Goal: Task Accomplishment & Management: Manage account settings

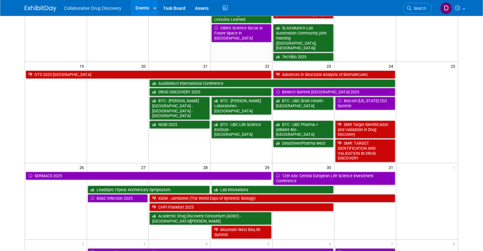
scroll to position [457, 0]
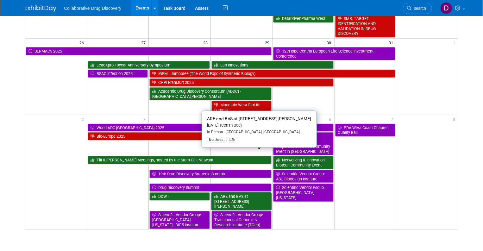
click at [237, 192] on link "ARE and BVS at [STREET_ADDRESS][PERSON_NAME]" at bounding box center [241, 201] width 60 height 18
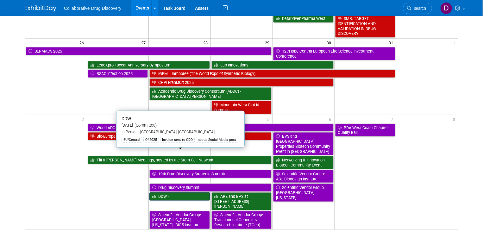
click at [168, 192] on link "DDW -" at bounding box center [179, 196] width 60 height 8
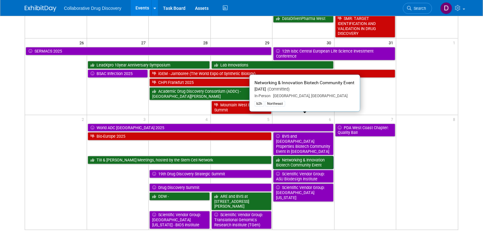
click at [321, 156] on link "Networking & Innovation Biotech Community Event" at bounding box center [303, 162] width 60 height 13
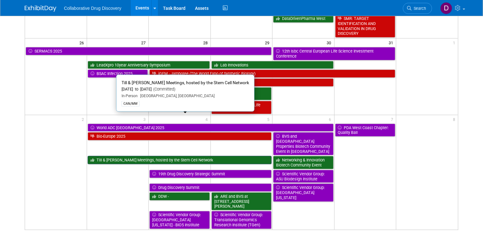
click at [156, 156] on link "Till & [PERSON_NAME] Meetings, hosted by the Stem Cell Network" at bounding box center [180, 160] width 184 height 8
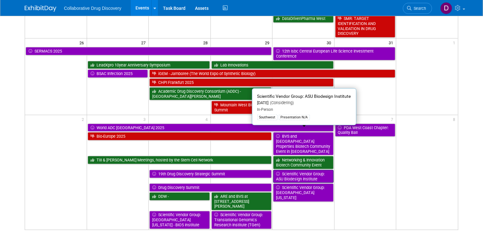
scroll to position [415, 0]
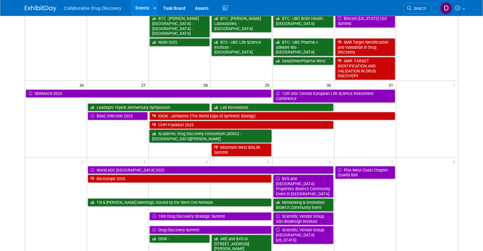
click at [197, 130] on link "Academic Drug Discovery Consortium (ADDC) - [GEOGRAPHIC_DATA][PERSON_NAME]" at bounding box center [210, 136] width 122 height 13
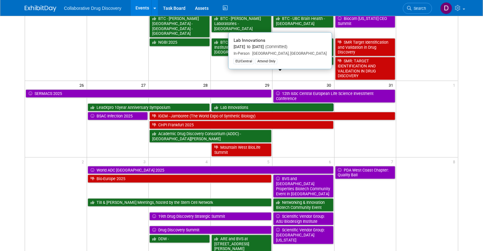
click at [235, 103] on link "Lab Innovations" at bounding box center [272, 107] width 122 height 8
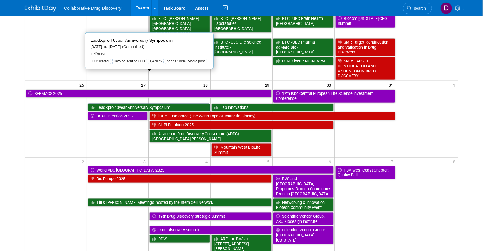
click at [172, 103] on link "LeadXpro 10year Anniversary Symposium" at bounding box center [149, 107] width 122 height 8
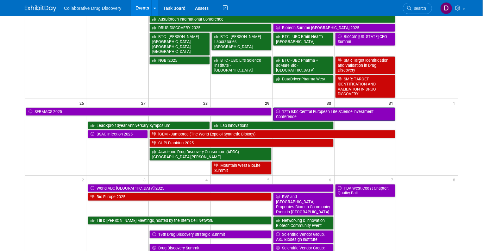
scroll to position [356, 0]
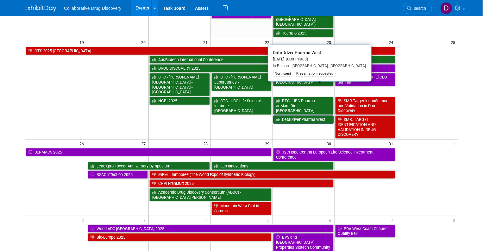
click at [296, 115] on link "DataDrivenPharma West" at bounding box center [303, 119] width 60 height 8
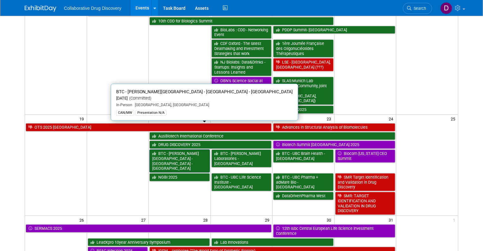
scroll to position [0, 0]
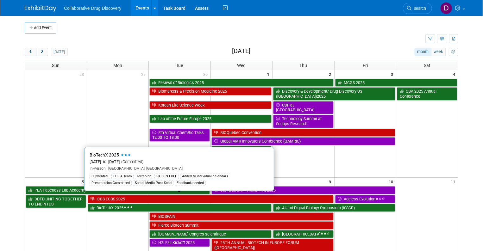
click at [125, 206] on icon at bounding box center [124, 207] width 3 height 2
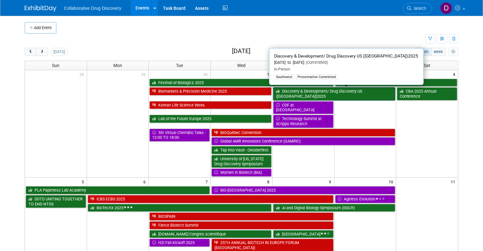
click at [320, 94] on link "Discovery & Development/ Drug Discovery US (San Diego)2025" at bounding box center [334, 93] width 122 height 13
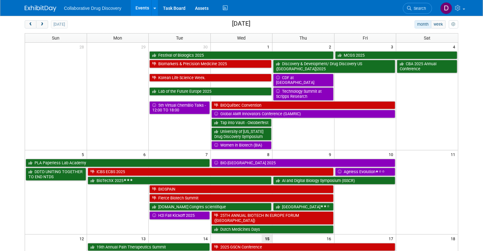
scroll to position [1, 0]
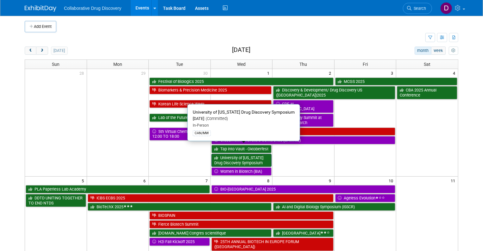
click at [242, 154] on link "University of [US_STATE] Drug Discovery Symposium" at bounding box center [241, 160] width 60 height 13
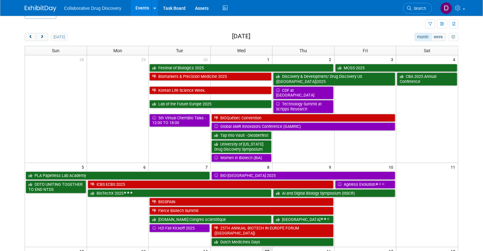
scroll to position [0, 0]
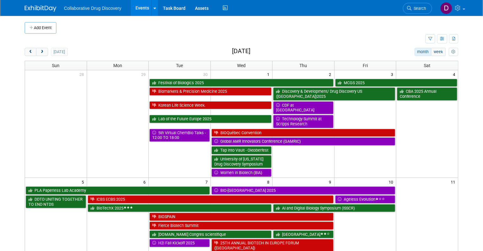
click at [366, 38] on td at bounding box center [225, 39] width 400 height 11
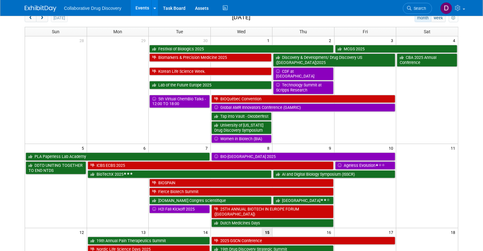
scroll to position [26, 0]
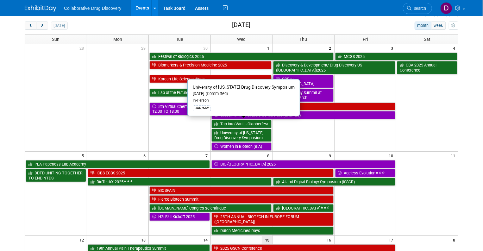
drag, startPoint x: 372, startPoint y: 133, endPoint x: 359, endPoint y: 131, distance: 13.3
click at [372, 133] on td at bounding box center [365, 134] width 62 height 31
click at [251, 129] on link "University of [US_STATE] Drug Discovery Symposium" at bounding box center [241, 135] width 60 height 13
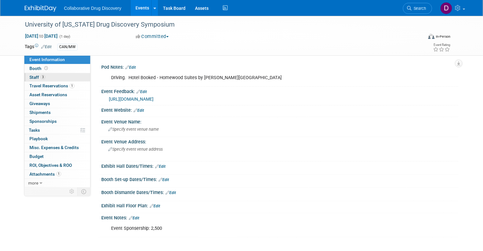
click at [50, 77] on link "3 Staff 3" at bounding box center [57, 77] width 66 height 9
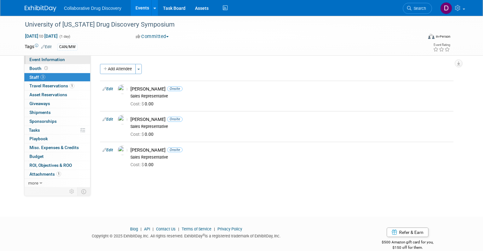
click at [54, 62] on link "Event Information" at bounding box center [57, 59] width 66 height 9
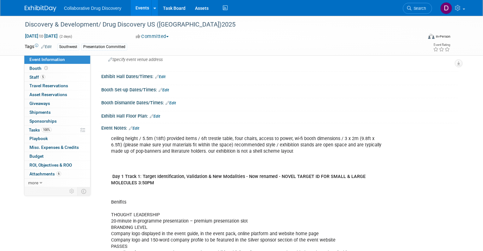
scroll to position [130, 0]
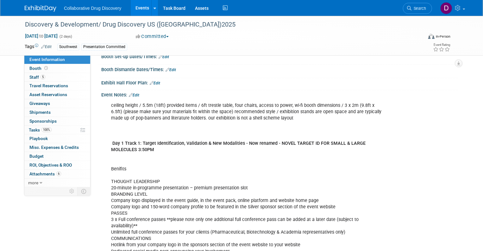
click at [134, 95] on link "Edit" at bounding box center [134, 95] width 10 height 4
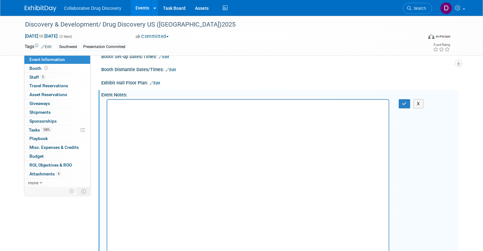
scroll to position [0, 0]
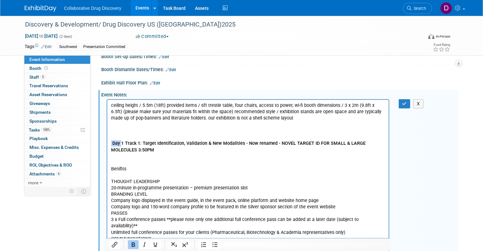
drag, startPoint x: 121, startPoint y: 143, endPoint x: 90, endPoint y: 140, distance: 30.8
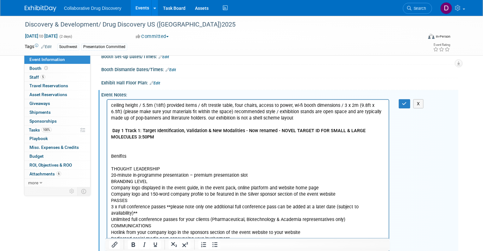
drag, startPoint x: 117, startPoint y: 156, endPoint x: 111, endPoint y: 155, distance: 6.1
click at [111, 155] on p "ceiling height / 5.5m (18ft) provided items / 6ft trestle table, four chairs, a…" at bounding box center [248, 248] width 274 height 292
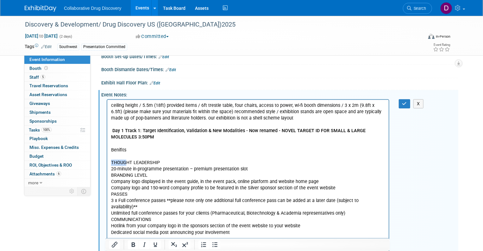
drag, startPoint x: 126, startPoint y: 161, endPoint x: 98, endPoint y: 160, distance: 27.8
click at [107, 160] on html "ceiling height / 5.5m (18ft) provided items / 6ft trestle table, four chairs, a…" at bounding box center [247, 253] width 281 height 307
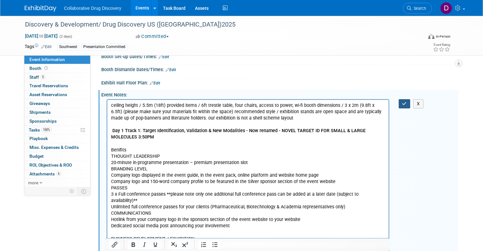
click at [404, 103] on icon "button" at bounding box center [404, 104] width 5 height 4
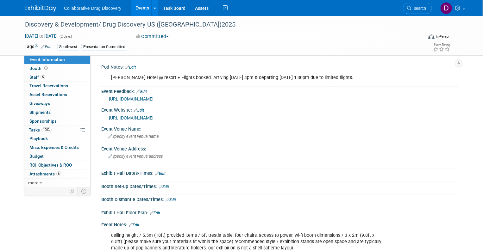
click at [33, 8] on img at bounding box center [41, 8] width 32 height 6
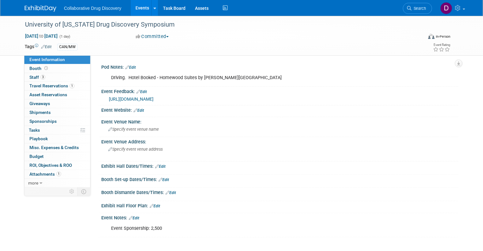
click at [153, 97] on link "[URL][DOMAIN_NAME]" at bounding box center [131, 98] width 45 height 5
click at [111, 23] on div "University of [US_STATE] Drug Discovery Symposium" at bounding box center [218, 24] width 391 height 11
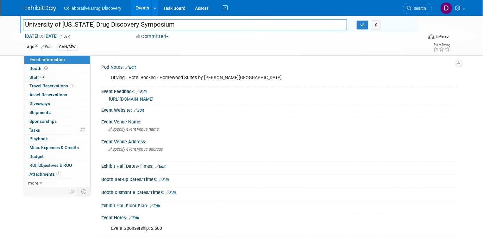
click at [111, 23] on input "University of [US_STATE] Drug Discovery Symposium" at bounding box center [185, 24] width 324 height 11
click at [244, 55] on div "University of Michigan Drug Discovery Symposium University of Michigan Drug Dis…" at bounding box center [241, 36] width 443 height 40
click at [164, 28] on input "University of [US_STATE] Drug Discovery Symposium" at bounding box center [185, 24] width 324 height 11
click at [157, 27] on input "University of [US_STATE] Drug Discovery Symposium" at bounding box center [185, 24] width 324 height 11
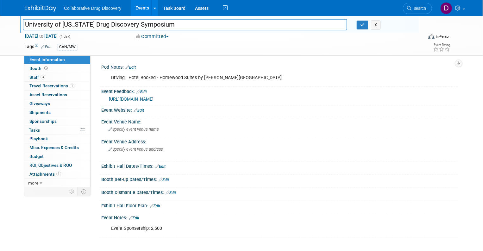
click at [157, 27] on input "University of [US_STATE] Drug Discovery Symposium" at bounding box center [185, 24] width 324 height 11
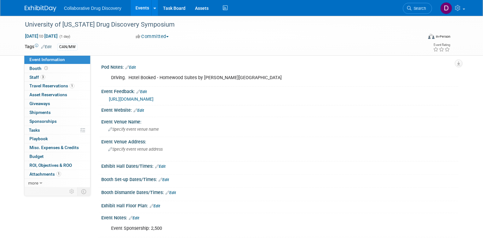
click at [142, 112] on link "Edit" at bounding box center [138, 110] width 10 height 4
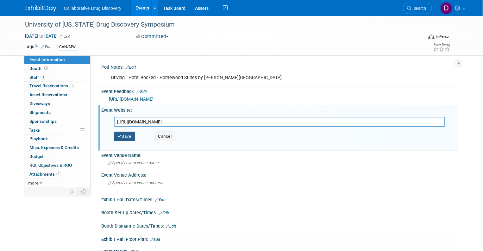
type input "https://www.lsi.umich.edu/events/2025-10/annual-u-m-drug-discovery-symposium"
click at [131, 136] on button "Save" at bounding box center [124, 136] width 21 height 9
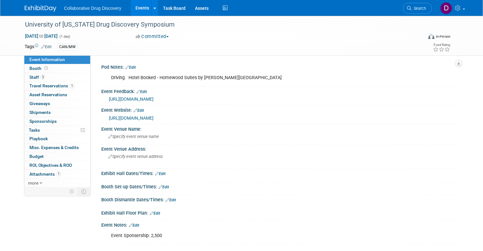
click at [47, 8] on img at bounding box center [41, 8] width 32 height 6
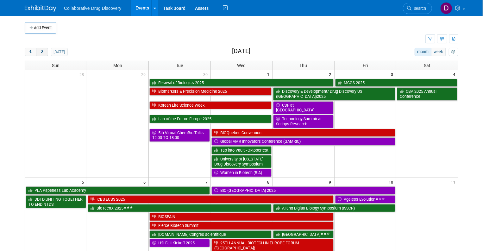
click at [43, 53] on button "next" at bounding box center [42, 52] width 12 height 8
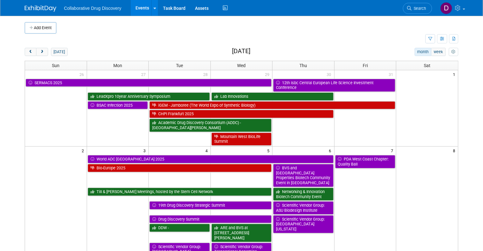
drag, startPoint x: 28, startPoint y: 53, endPoint x: 20, endPoint y: 53, distance: 7.9
click at [28, 53] on span "prev" at bounding box center [30, 52] width 5 height 4
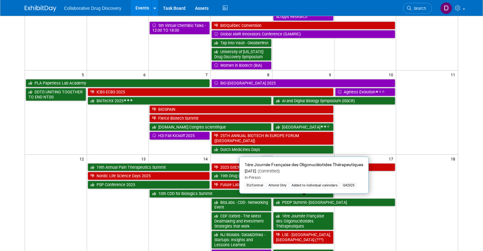
scroll to position [196, 0]
